Goal: Task Accomplishment & Management: Manage account settings

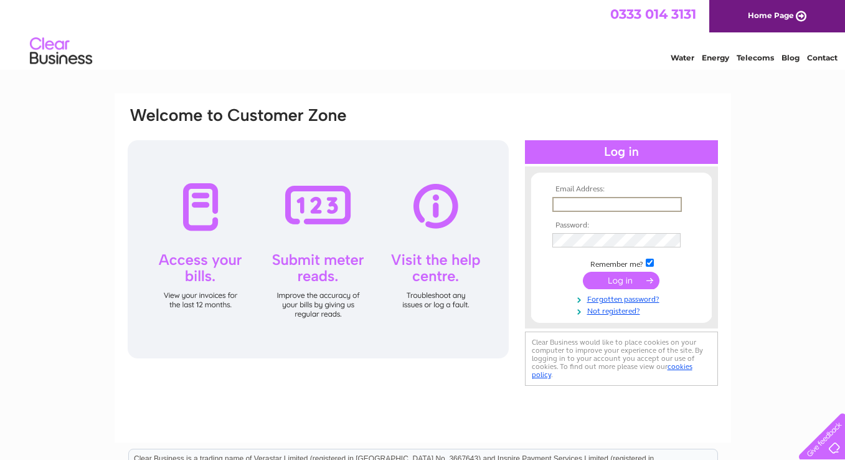
type input "[EMAIL_ADDRESS][DOMAIN_NAME]"
click at [621, 279] on input "submit" at bounding box center [621, 280] width 77 height 17
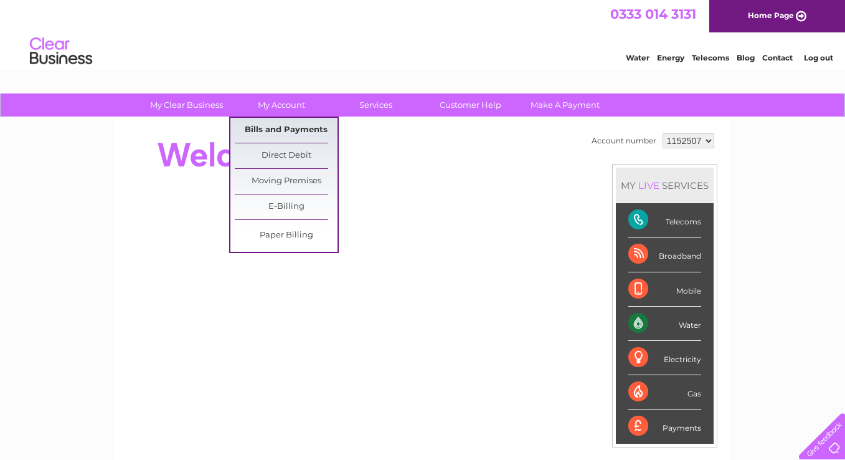
click at [293, 131] on link "Bills and Payments" at bounding box center [286, 130] width 103 height 25
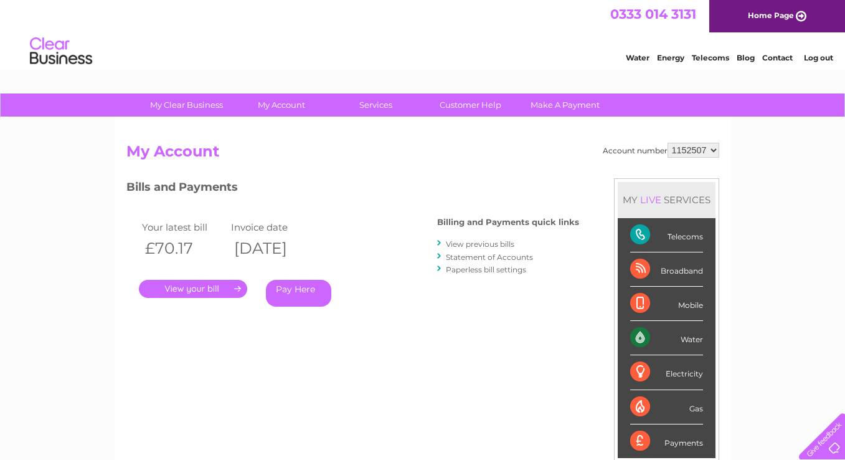
click at [211, 285] on link "." at bounding box center [193, 289] width 108 height 18
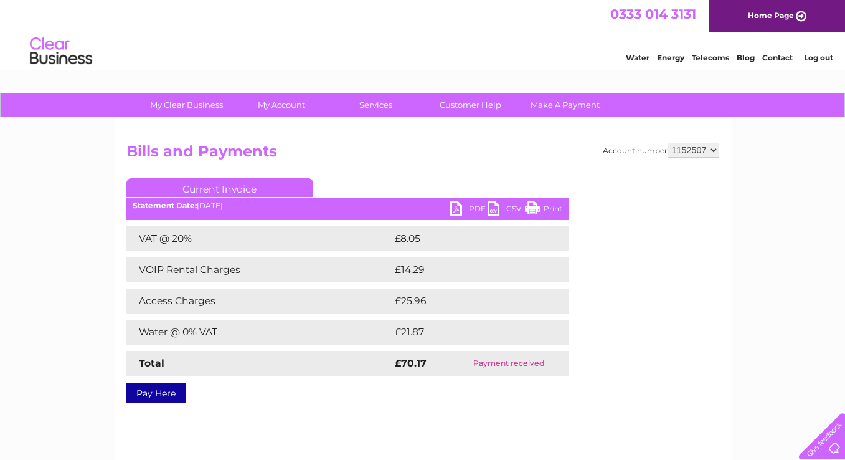
click at [478, 209] on link "PDF" at bounding box center [468, 210] width 37 height 18
